Goal: Task Accomplishment & Management: Use online tool/utility

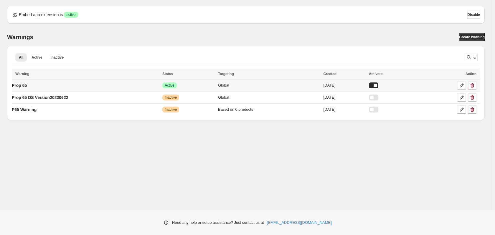
click at [378, 85] on div at bounding box center [373, 86] width 9 height 6
click at [27, 87] on p "Prop 65" at bounding box center [19, 86] width 15 height 6
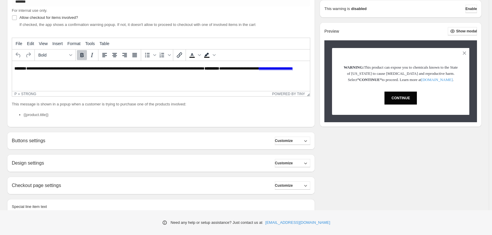
scroll to position [118, 0]
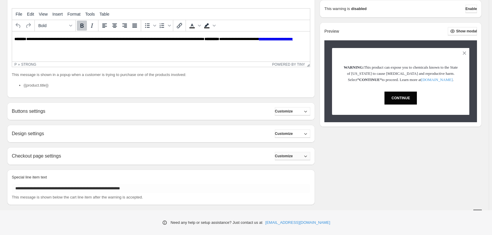
click at [309, 156] on icon "button" at bounding box center [306, 156] width 6 height 6
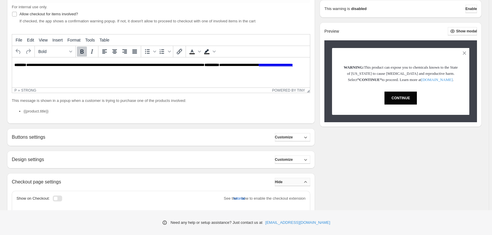
scroll to position [88, 0]
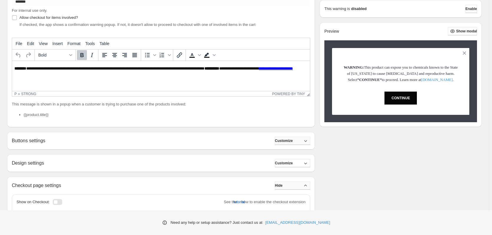
click at [307, 141] on icon "button" at bounding box center [306, 141] width 6 height 6
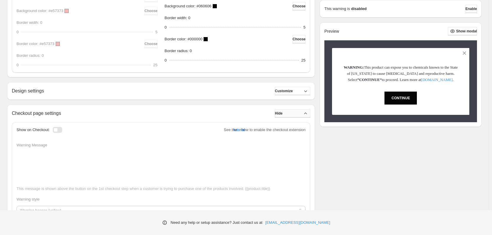
scroll to position [324, 0]
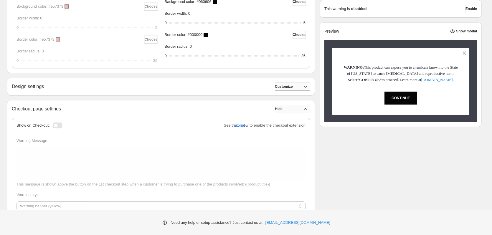
click at [307, 87] on icon "button" at bounding box center [306, 87] width 6 height 6
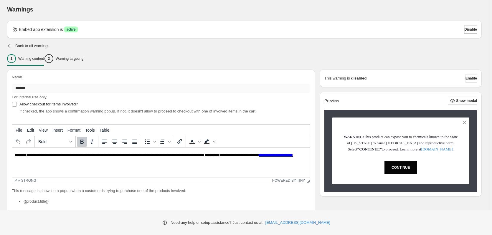
scroll to position [0, 0]
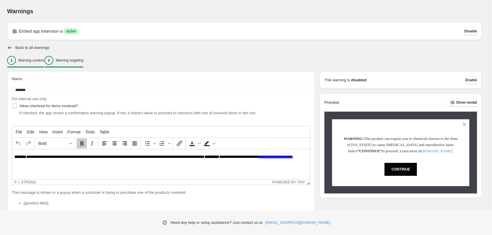
click at [78, 62] on p "Warning targeting" at bounding box center [70, 60] width 28 height 5
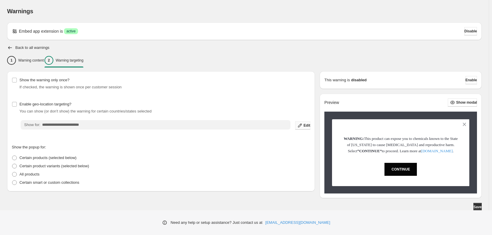
click at [304, 127] on span "Edit" at bounding box center [307, 125] width 7 height 5
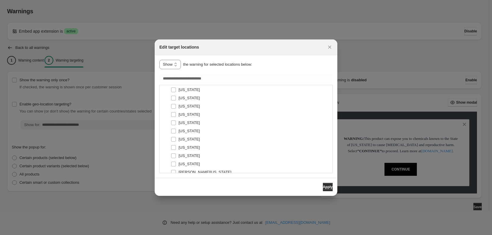
scroll to position [2024, 0]
type input "**********"
click at [327, 186] on span "Apply" at bounding box center [328, 187] width 10 height 5
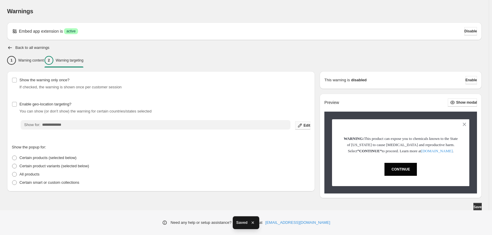
click at [306, 124] on span "Edit" at bounding box center [307, 125] width 7 height 5
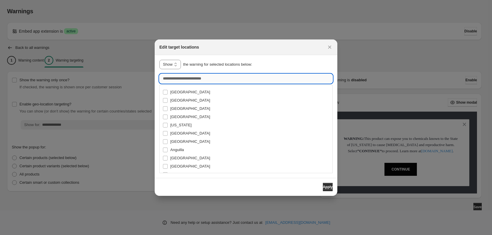
click at [187, 79] on input ":r1h:" at bounding box center [245, 78] width 173 height 9
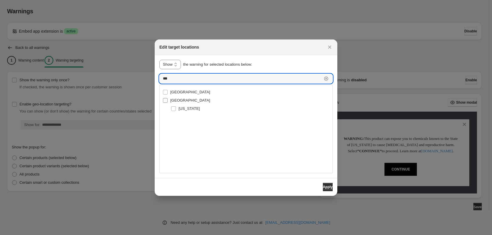
type input "***"
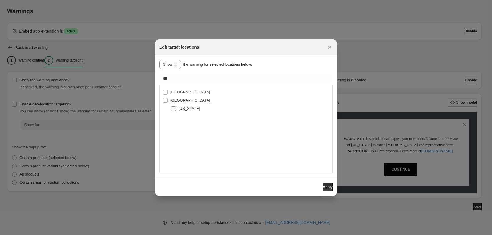
type input "**********"
click at [323, 187] on span "Apply" at bounding box center [328, 187] width 10 height 5
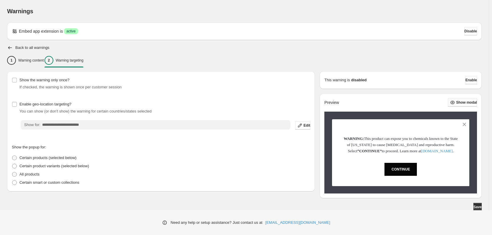
click at [462, 105] on span "Show modal" at bounding box center [466, 102] width 21 height 5
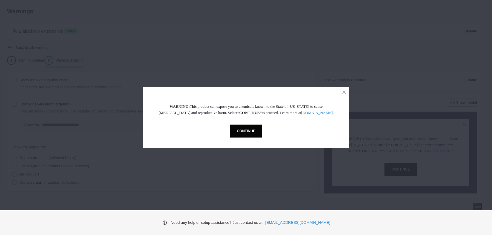
click at [238, 132] on button "CONTINUE" at bounding box center [246, 131] width 32 height 13
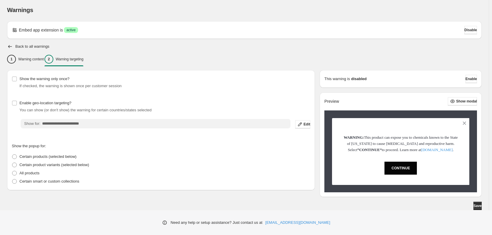
scroll to position [0, 0]
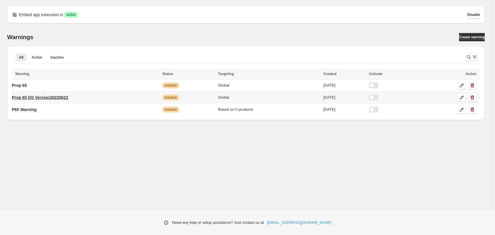
click at [57, 99] on p "Prop 65 DS Version20220622" at bounding box center [40, 98] width 56 height 6
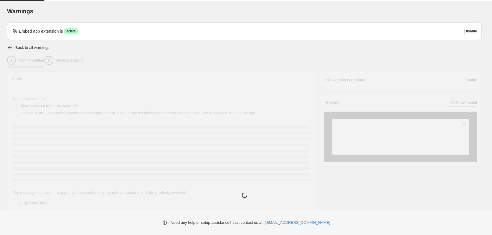
type input "**********"
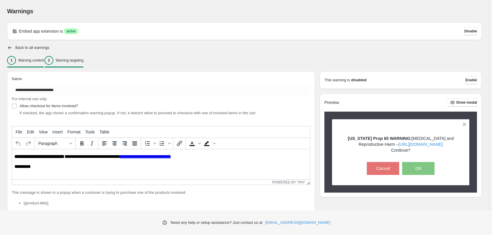
click at [83, 62] on p "Warning targeting" at bounding box center [70, 60] width 28 height 5
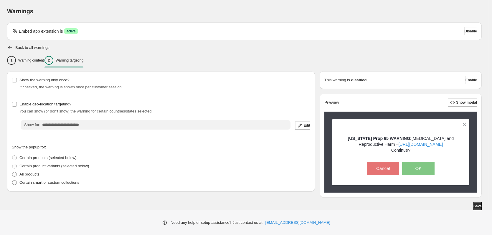
click at [29, 49] on h2 "Back to all warnings" at bounding box center [32, 47] width 34 height 5
click at [18, 45] on div "Back to all warnings" at bounding box center [244, 48] width 475 height 6
